Goal: Transaction & Acquisition: Purchase product/service

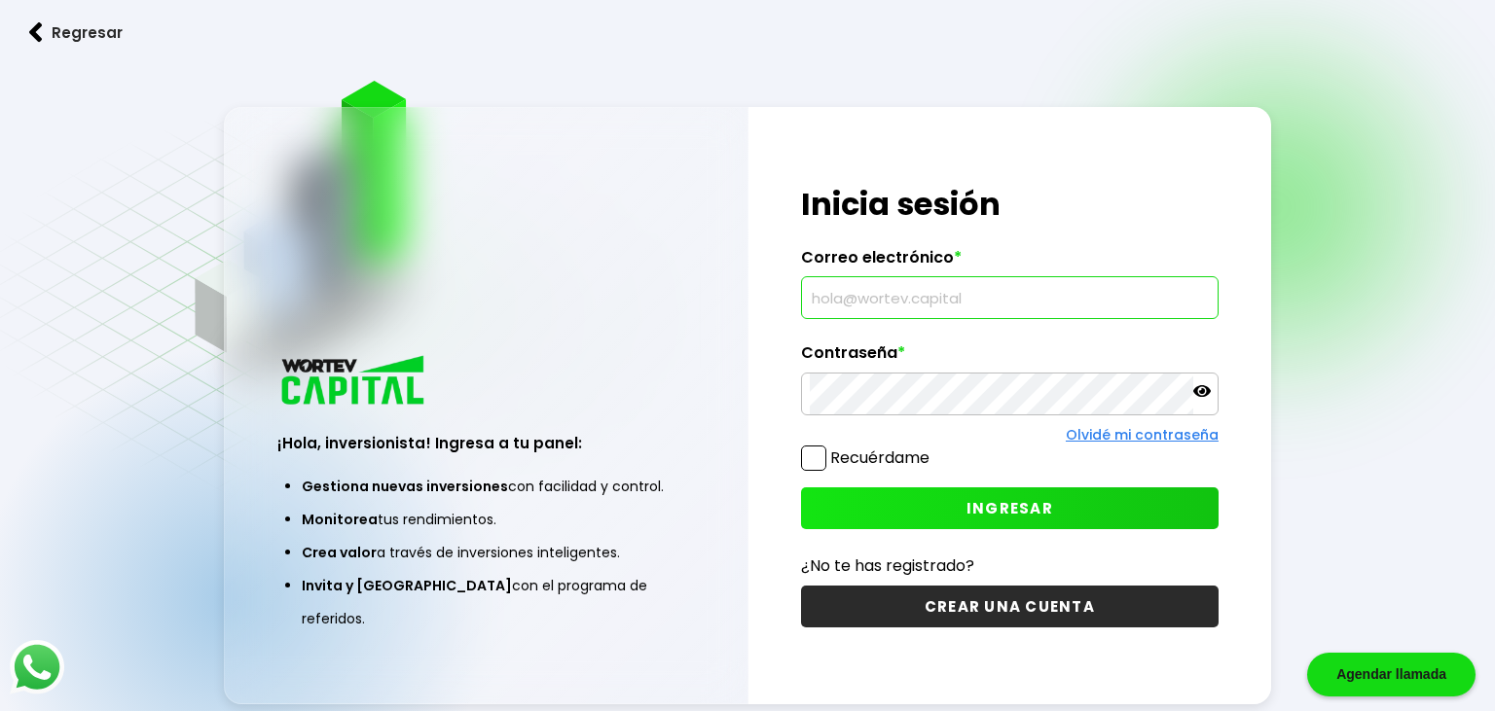
click at [856, 305] on input "text" at bounding box center [1010, 297] width 400 height 41
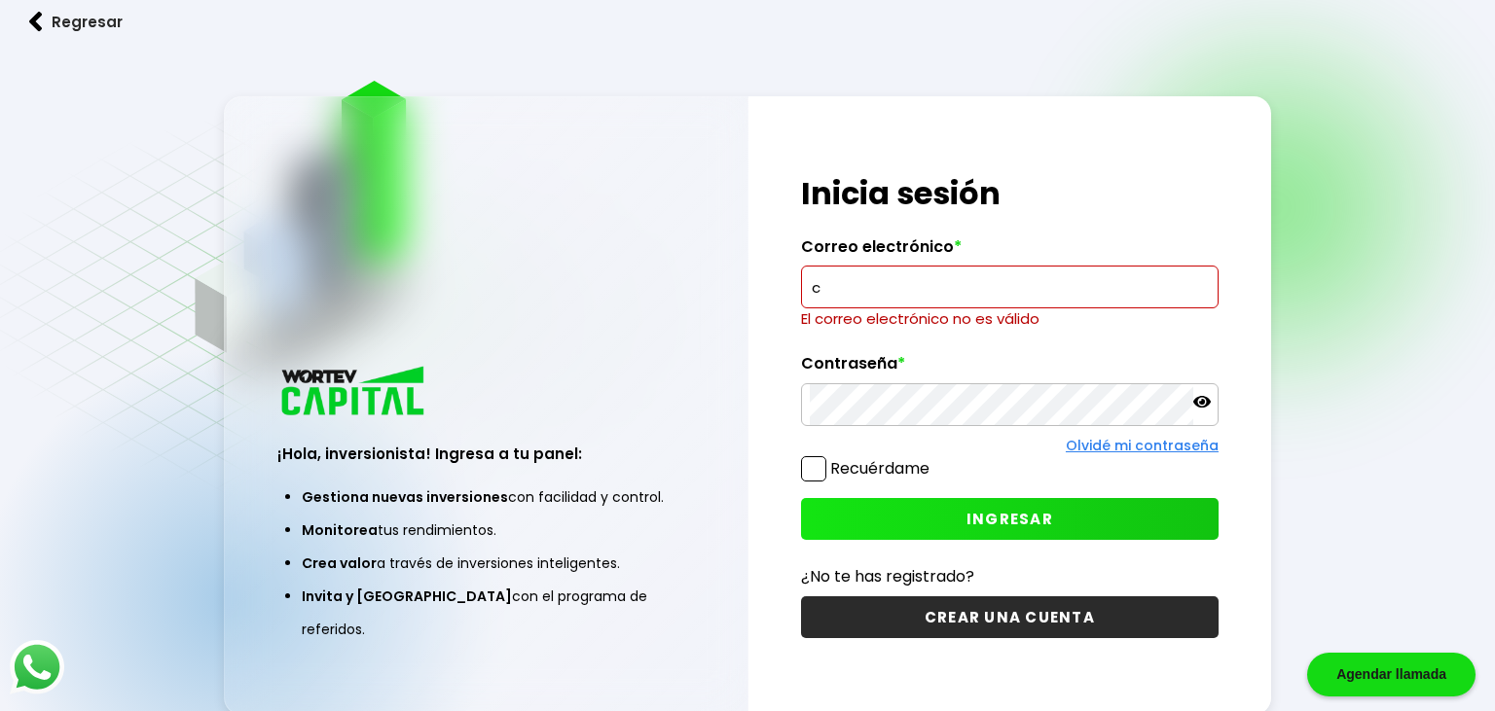
drag, startPoint x: 837, startPoint y: 296, endPoint x: 753, endPoint y: 292, distance: 83.8
click at [810, 292] on input "c" at bounding box center [1010, 287] width 400 height 41
paste input "[EMAIL_ADDRESS][DOMAIN_NAME]"
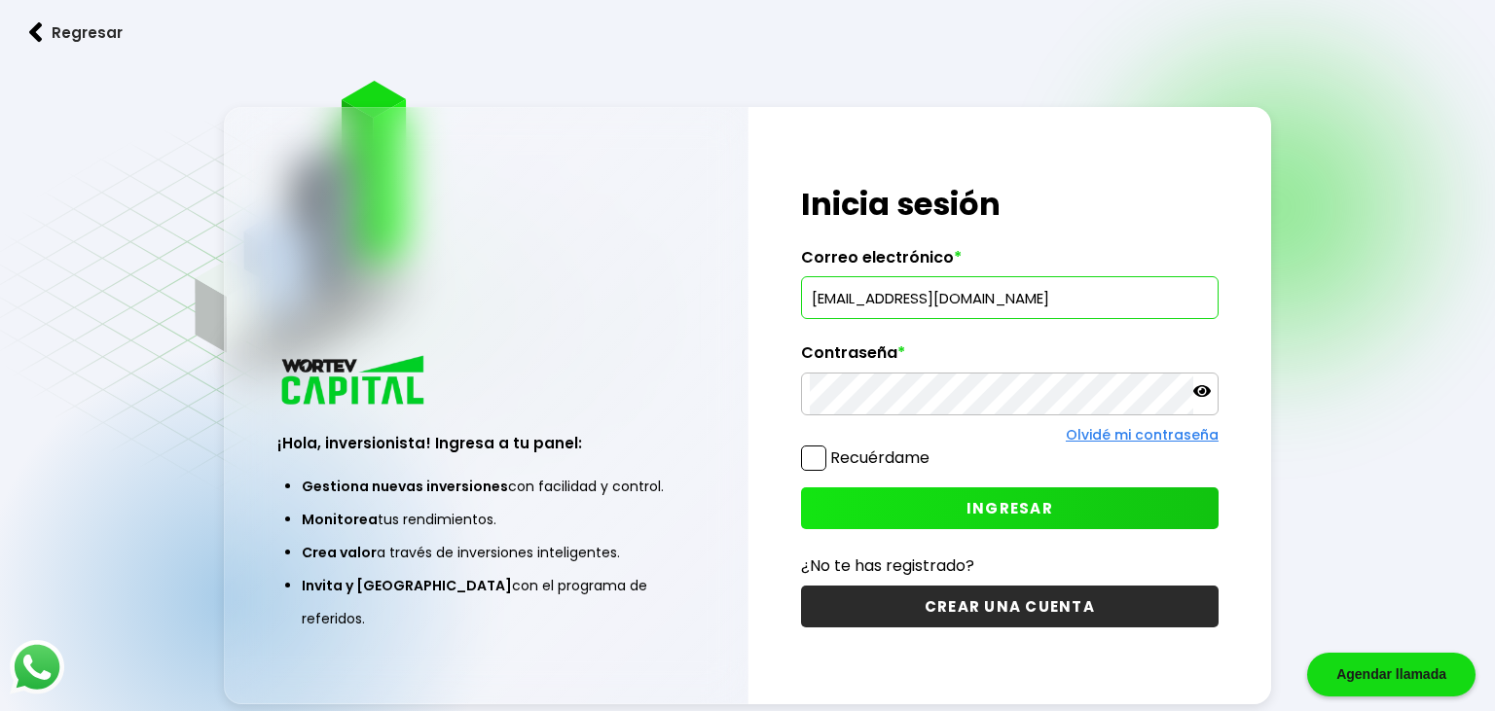
type input "[EMAIL_ADDRESS][DOMAIN_NAME]"
click at [977, 511] on span "INGRESAR" at bounding box center [1009, 508] width 87 height 20
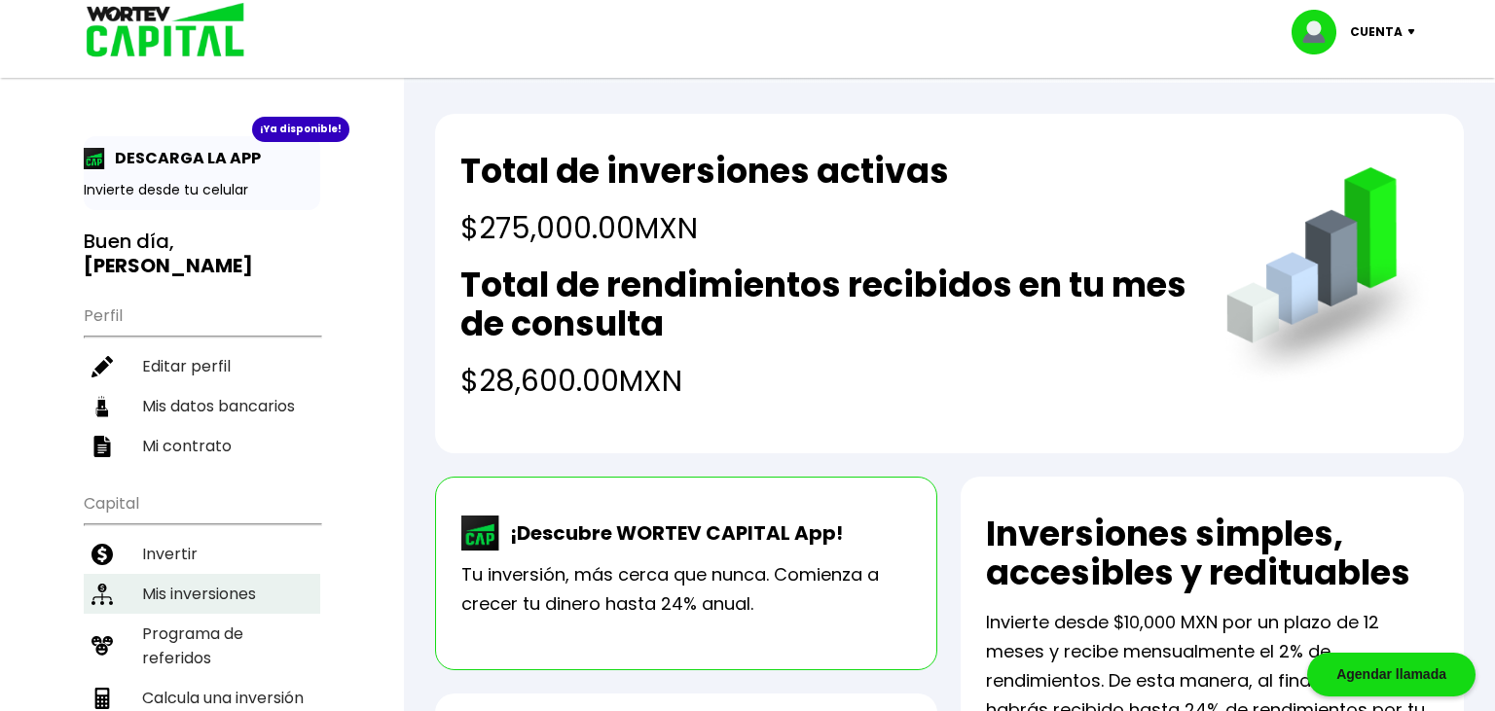
click at [188, 574] on li "Mis inversiones" at bounding box center [202, 594] width 237 height 40
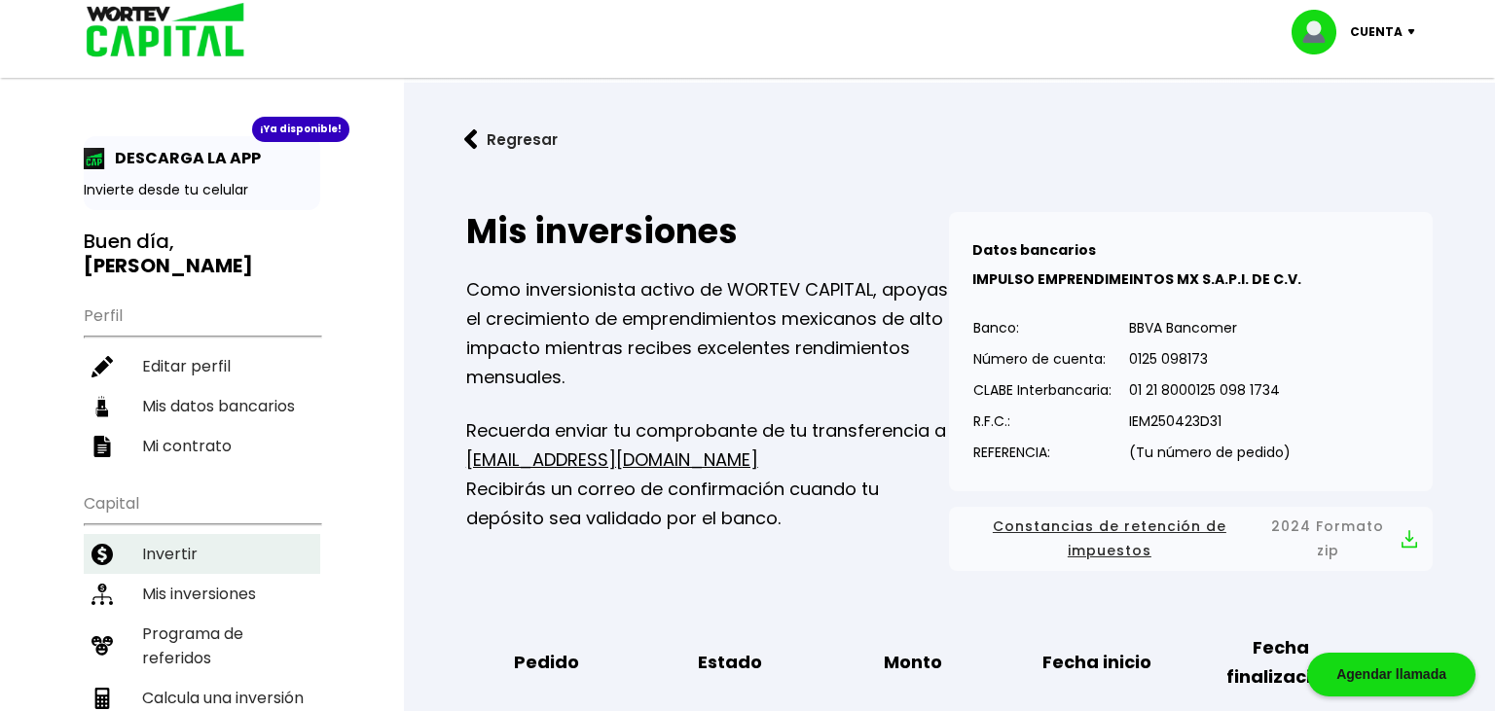
click at [216, 534] on li "Invertir" at bounding box center [202, 554] width 237 height 40
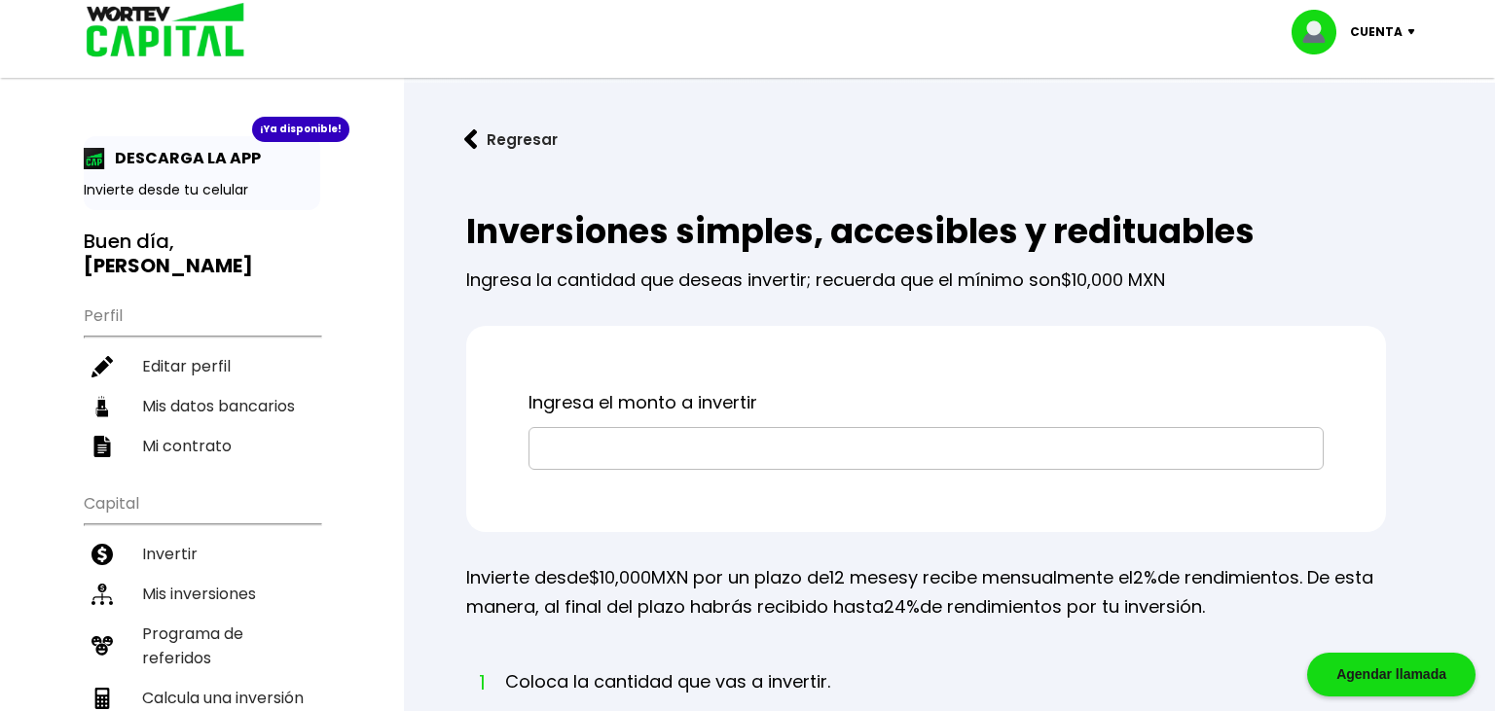
drag, startPoint x: 749, startPoint y: 455, endPoint x: 768, endPoint y: 450, distance: 19.4
click at [766, 450] on input "text" at bounding box center [926, 448] width 778 height 41
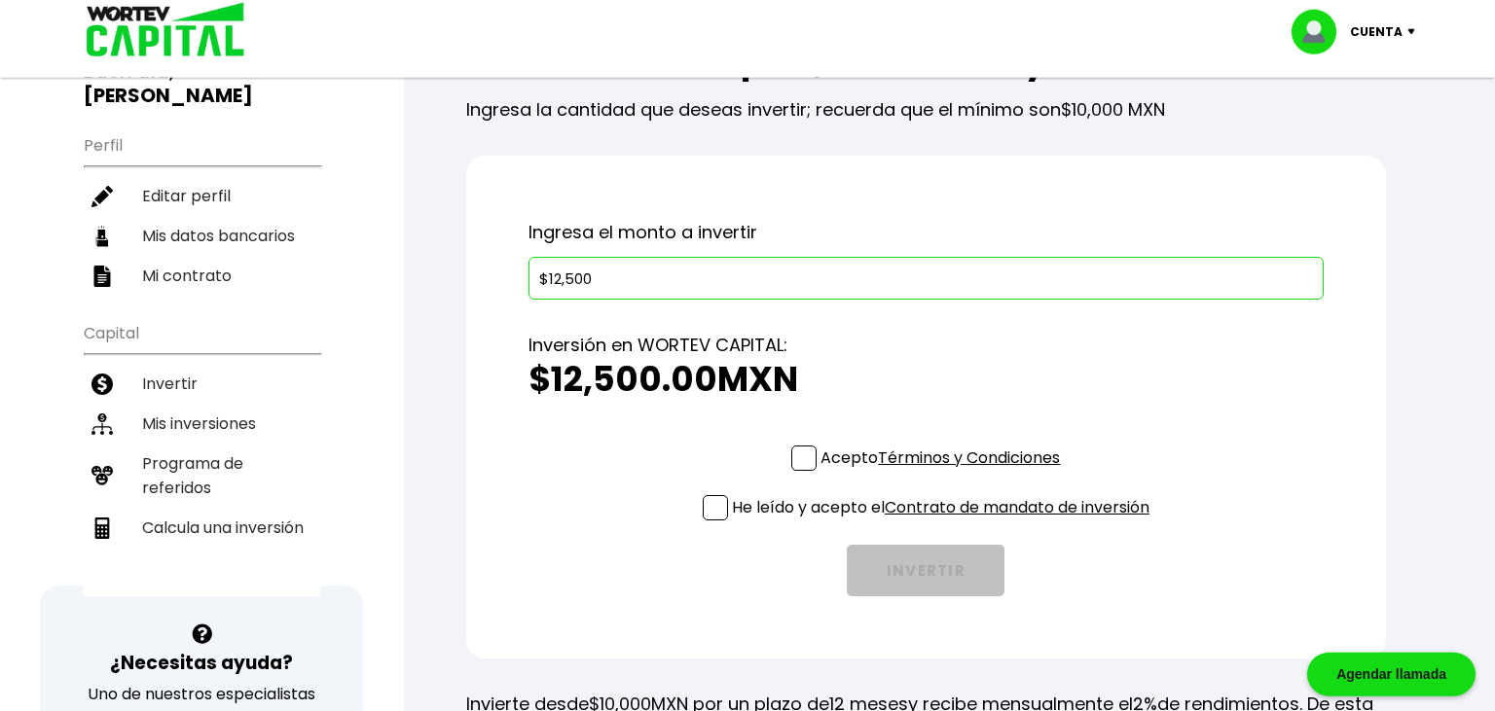
scroll to position [205, 0]
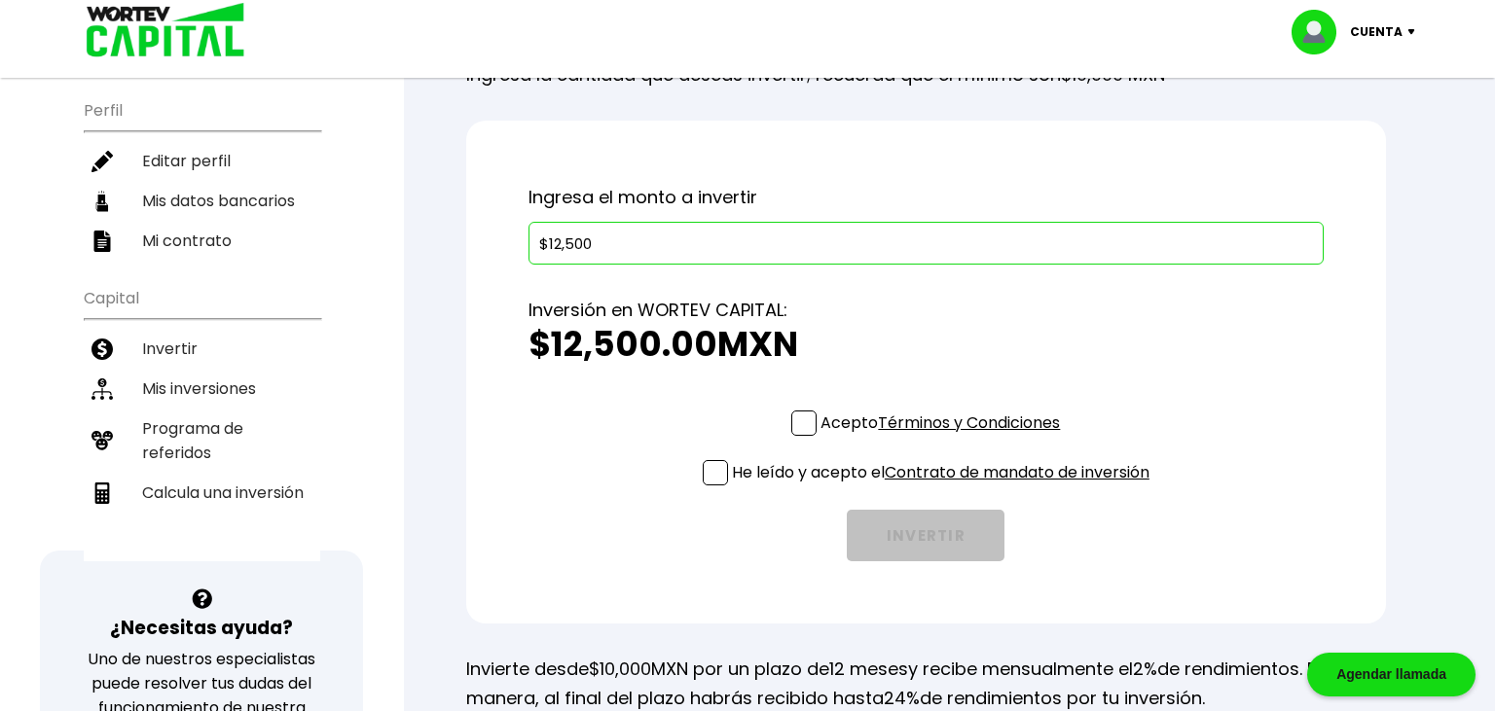
type input "$12,500"
click at [807, 425] on span at bounding box center [803, 423] width 25 height 25
click at [944, 438] on input "Acepto Términos y Condiciones" at bounding box center [944, 438] width 0 height 0
click at [718, 468] on span at bounding box center [715, 472] width 25 height 25
click at [944, 488] on input "He leído y acepto el Contrato de mandato de inversión" at bounding box center [944, 488] width 0 height 0
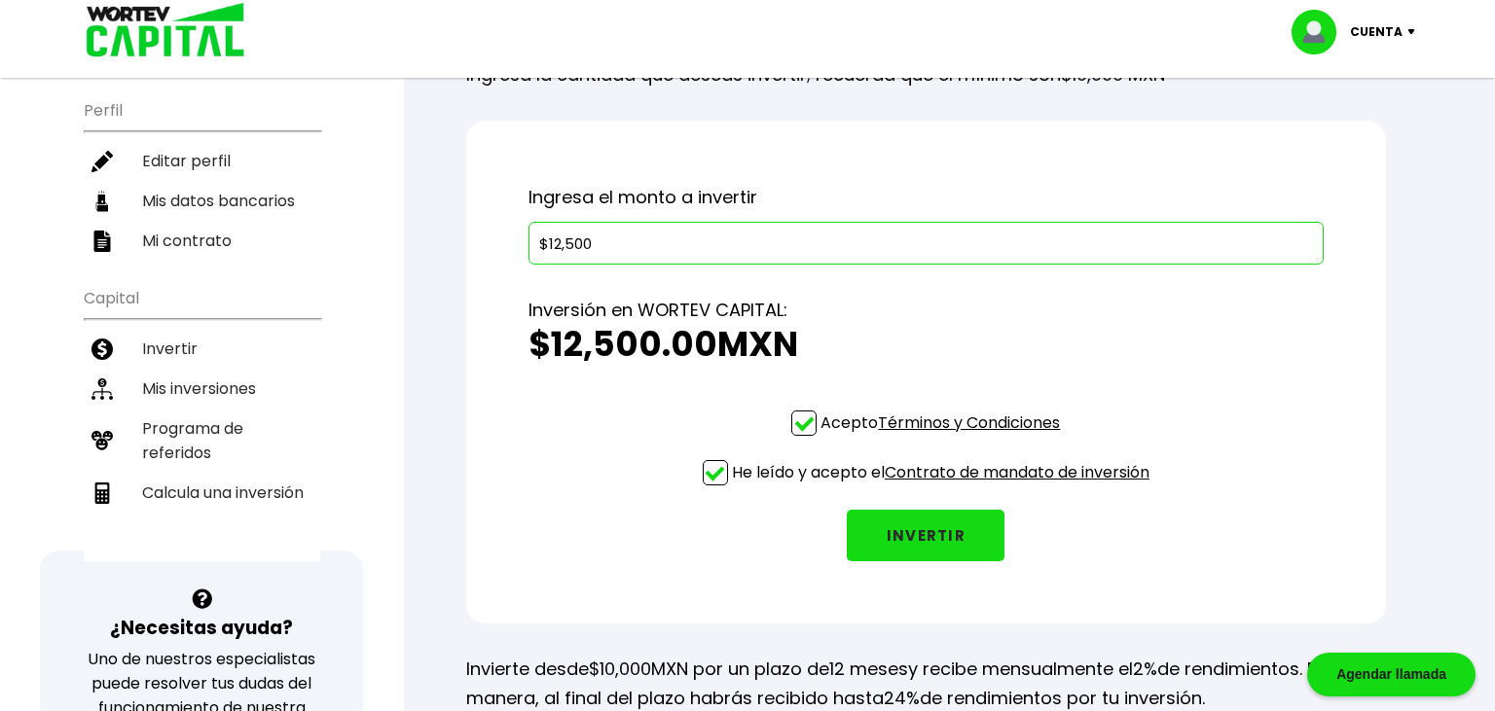
click at [919, 535] on button "INVERTIR" at bounding box center [926, 536] width 158 height 52
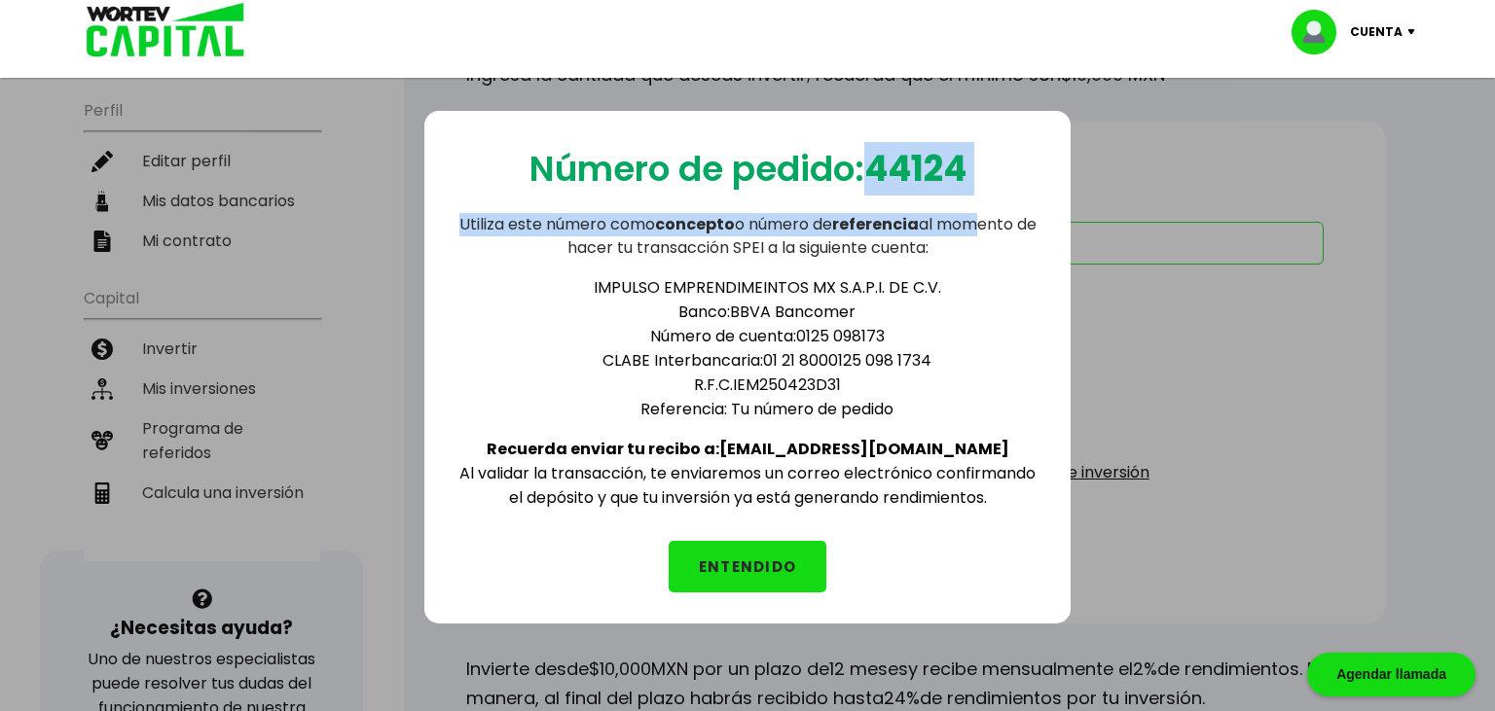
drag, startPoint x: 871, startPoint y: 163, endPoint x: 978, endPoint y: 157, distance: 107.2
click at [978, 157] on div "Número de pedido: 44124 Utiliza este número como concepto o número de referenci…" at bounding box center [747, 367] width 646 height 513
click at [905, 165] on b "44124" at bounding box center [915, 169] width 102 height 50
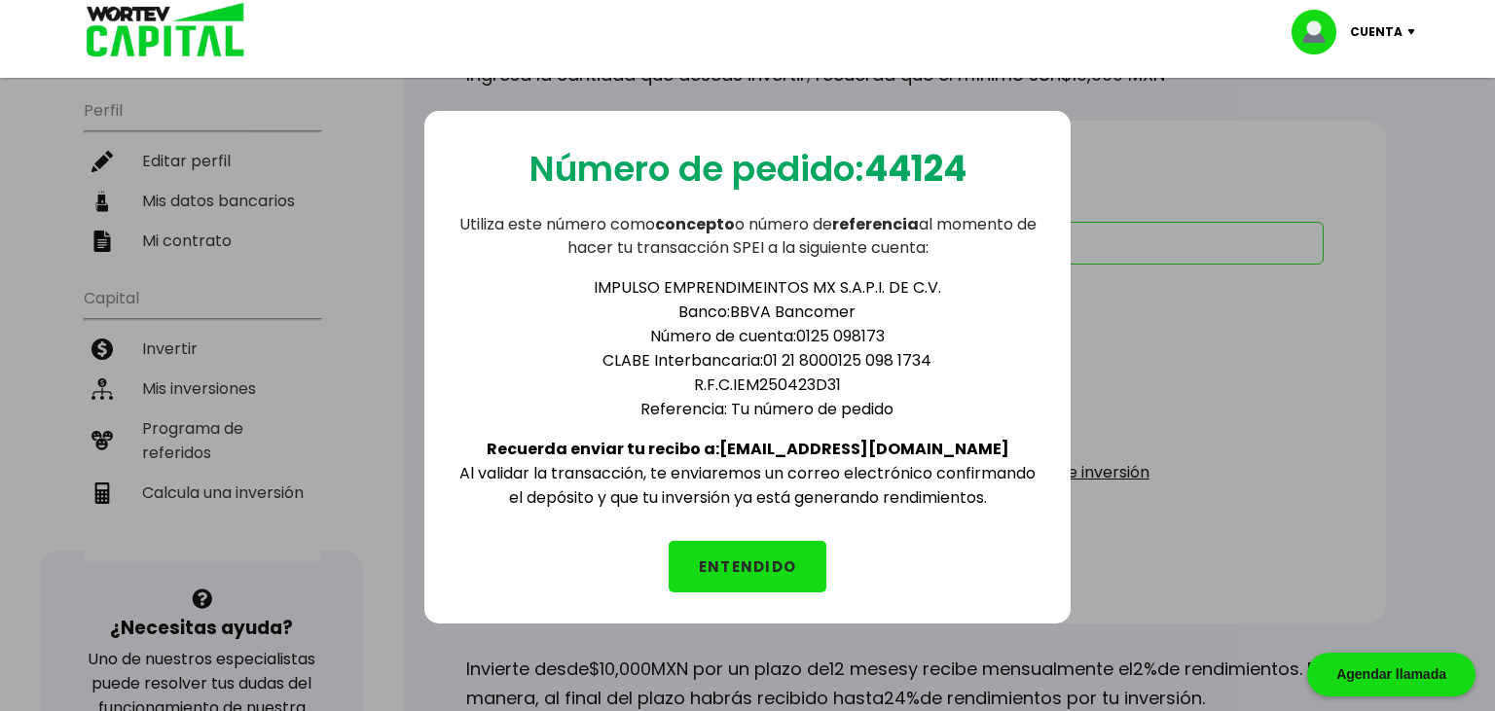
click at [876, 160] on b "44124" at bounding box center [915, 169] width 102 height 50
drag, startPoint x: 874, startPoint y: 162, endPoint x: 975, endPoint y: 160, distance: 101.2
click at [966, 160] on b "44124" at bounding box center [915, 169] width 102 height 50
copy b "44124"
click at [774, 562] on button "ENTENDIDO" at bounding box center [748, 567] width 158 height 52
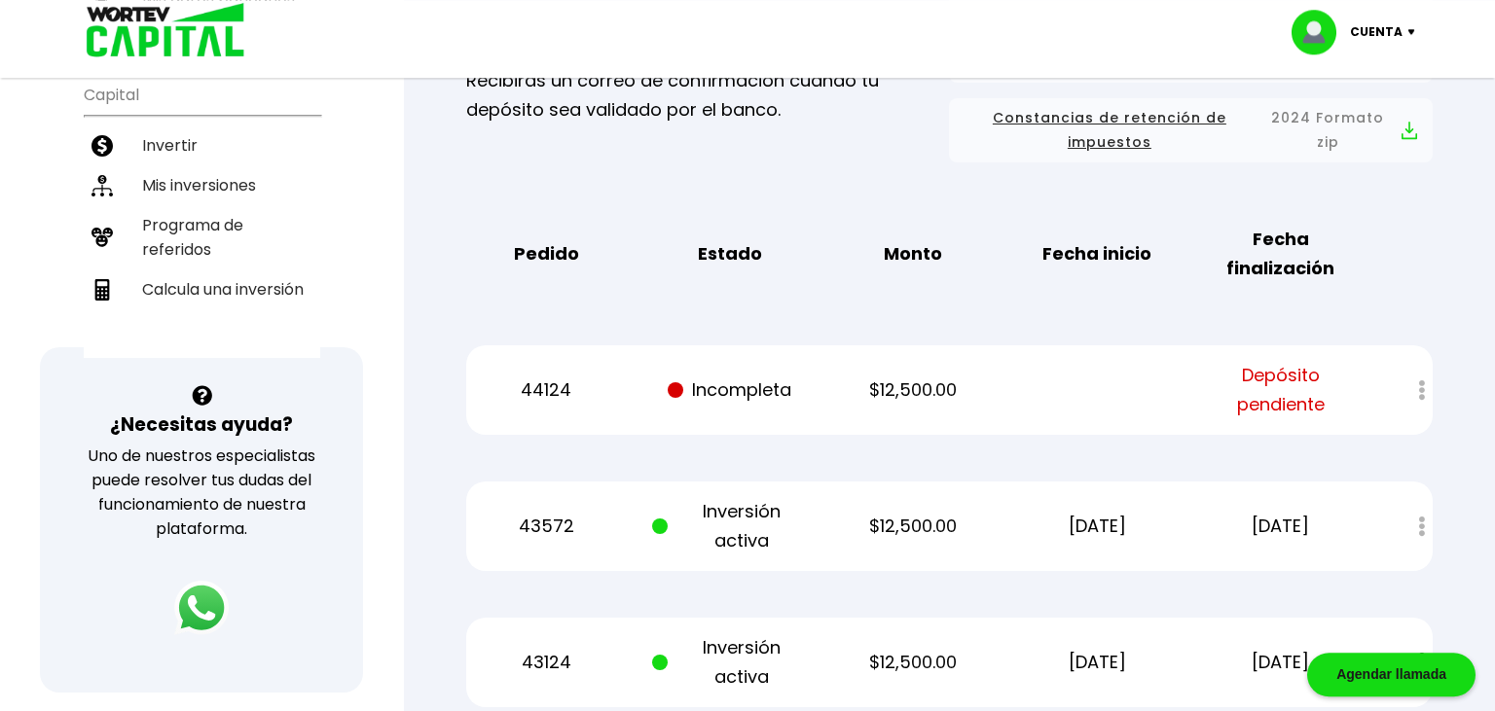
scroll to position [411, 0]
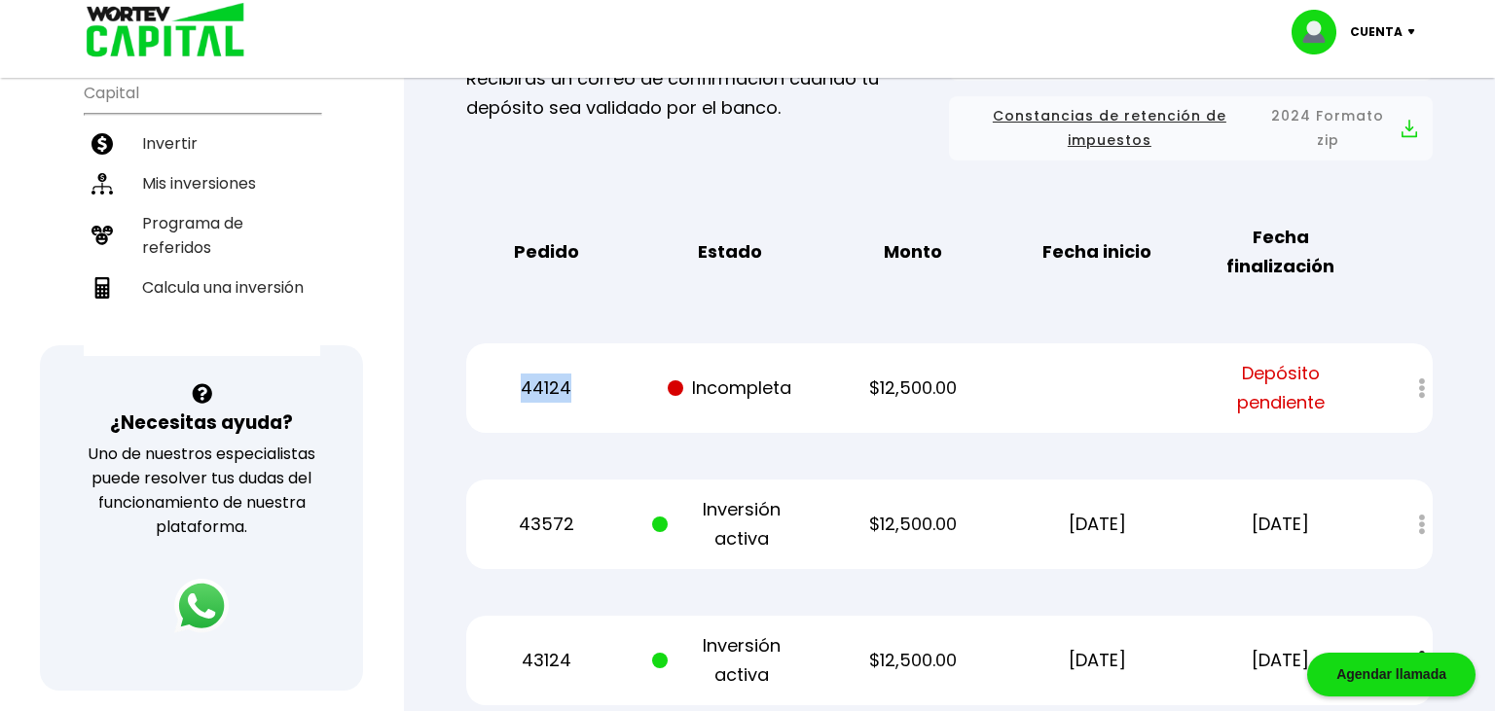
drag, startPoint x: 552, startPoint y: 394, endPoint x: 523, endPoint y: 394, distance: 29.2
click at [523, 394] on p "44124" at bounding box center [546, 388] width 155 height 29
copy p "44124"
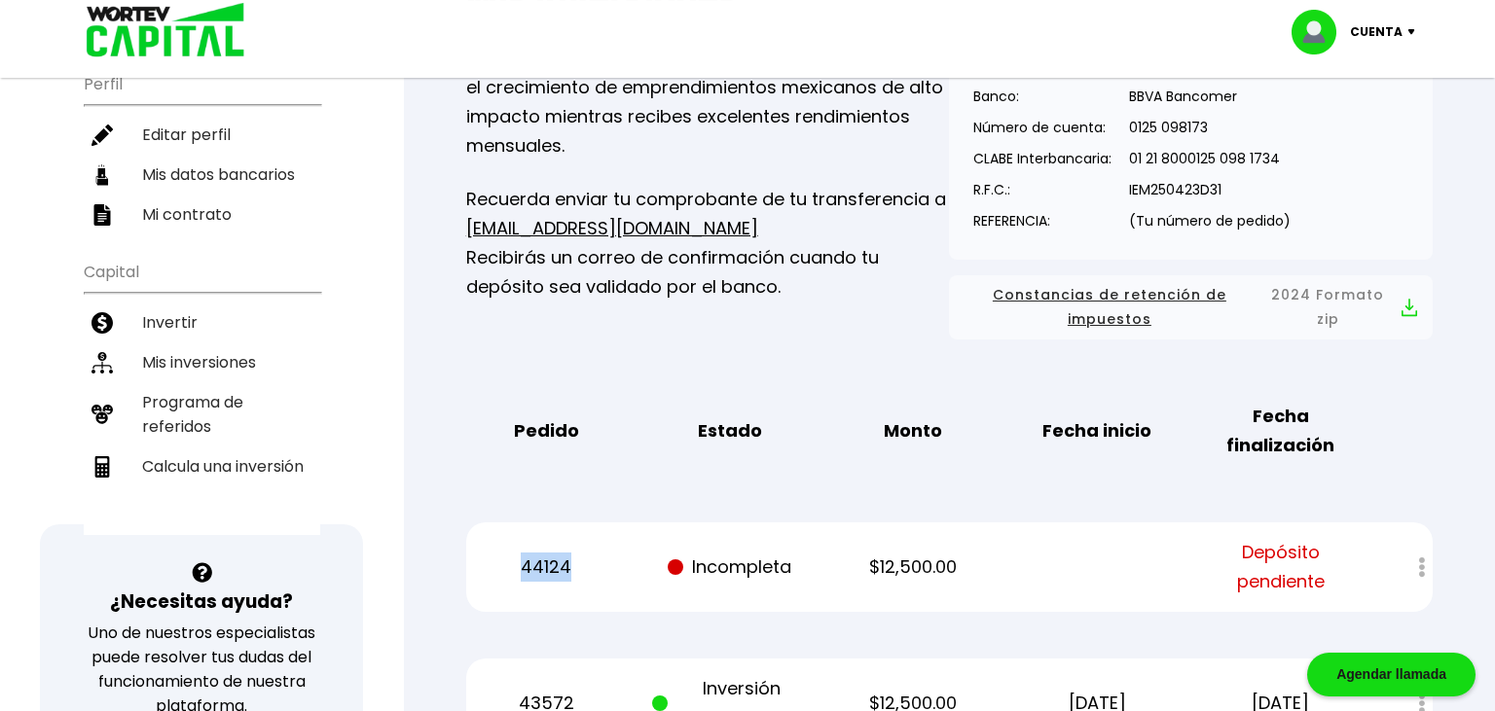
scroll to position [0, 0]
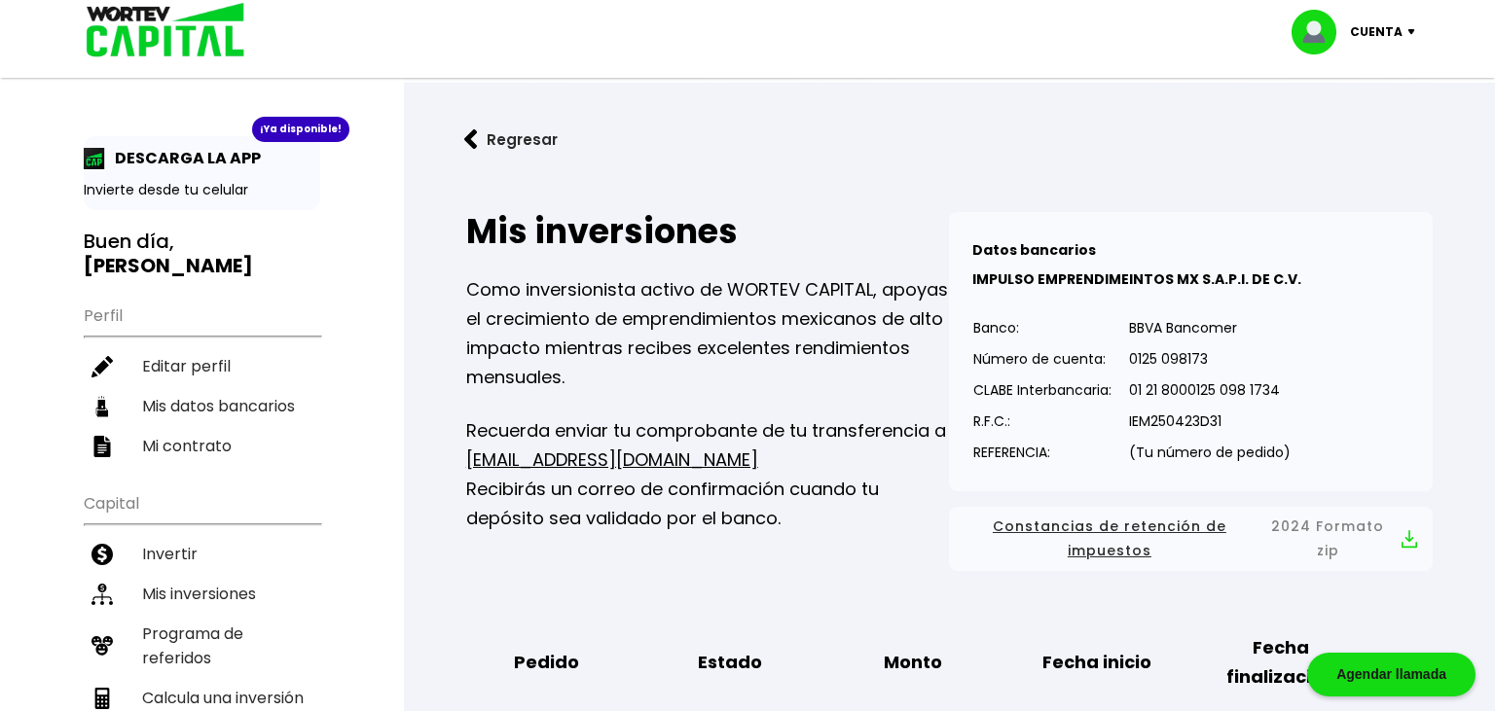
click at [511, 147] on button "Regresar" at bounding box center [511, 140] width 152 height 52
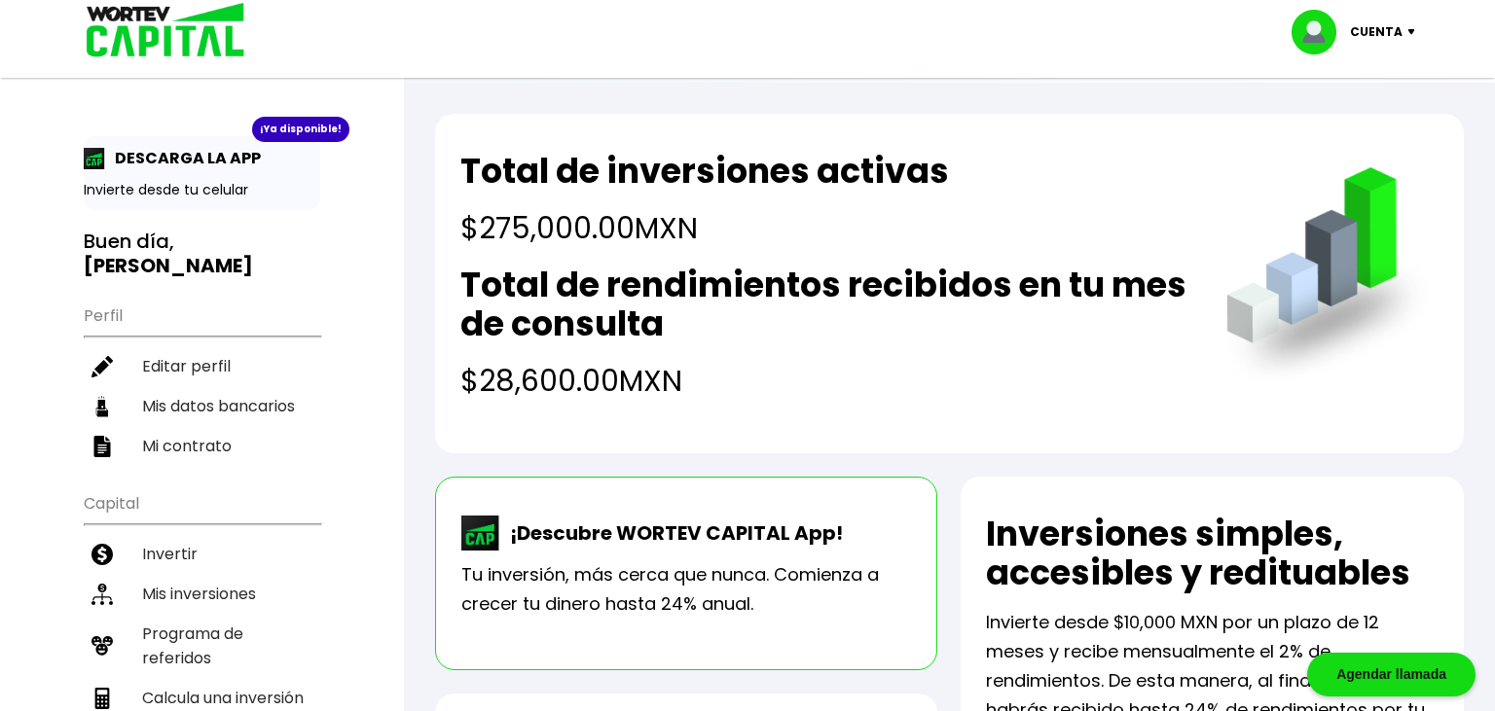
click at [1403, 38] on div "Cuenta" at bounding box center [1360, 32] width 137 height 45
click at [1344, 135] on li "Cerrar sesión" at bounding box center [1356, 130] width 156 height 40
